Goal: Navigation & Orientation: Find specific page/section

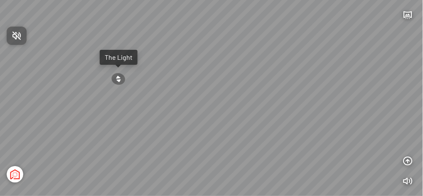
click at [115, 56] on div at bounding box center [211, 98] width 423 height 196
click at [119, 78] on div at bounding box center [118, 78] width 16 height 13
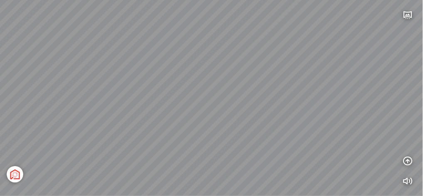
drag, startPoint x: 245, startPoint y: 96, endPoint x: 240, endPoint y: 29, distance: 67.1
click at [241, 12] on div "[GEOGRAPHIC_DATA] [GEOGRAPHIC_DATA] The [GEOGRAPHIC_DATA] The Wind Tổng thể" at bounding box center [211, 98] width 423 height 196
drag, startPoint x: 221, startPoint y: 97, endPoint x: 231, endPoint y: 123, distance: 28.4
click at [231, 123] on div "[GEOGRAPHIC_DATA] [GEOGRAPHIC_DATA] The [GEOGRAPHIC_DATA] The Wind Tổng thể" at bounding box center [211, 98] width 423 height 196
drag, startPoint x: 241, startPoint y: 98, endPoint x: 214, endPoint y: 157, distance: 64.5
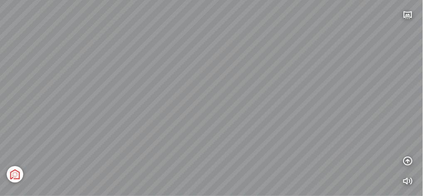
click at [214, 157] on div "[GEOGRAPHIC_DATA] [GEOGRAPHIC_DATA] The [GEOGRAPHIC_DATA] The Wind Tổng thể" at bounding box center [211, 98] width 423 height 196
drag, startPoint x: 201, startPoint y: 125, endPoint x: 212, endPoint y: 149, distance: 27.0
click at [212, 149] on div "[GEOGRAPHIC_DATA] [GEOGRAPHIC_DATA] The [GEOGRAPHIC_DATA] The Wind Tổng thể" at bounding box center [211, 98] width 423 height 196
